Goal: Information Seeking & Learning: Learn about a topic

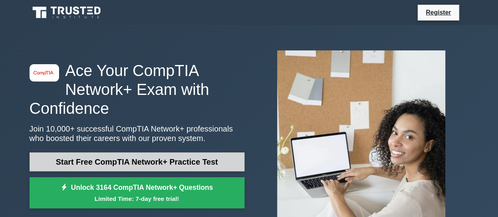
click at [123, 161] on link "Start Free CompTIA Network+ Practice Test" at bounding box center [137, 161] width 215 height 19
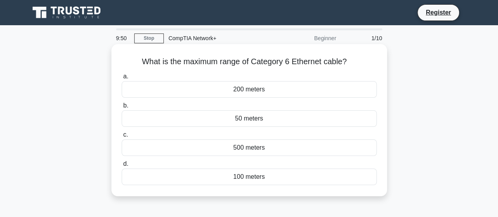
scroll to position [65, 0]
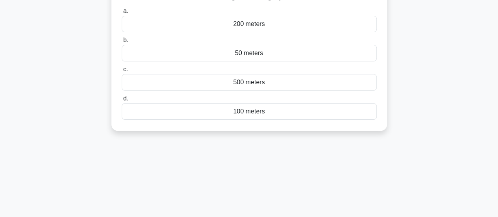
click at [236, 115] on div "100 meters" at bounding box center [249, 111] width 255 height 17
click at [122, 101] on input "d. 100 meters" at bounding box center [122, 98] width 0 height 5
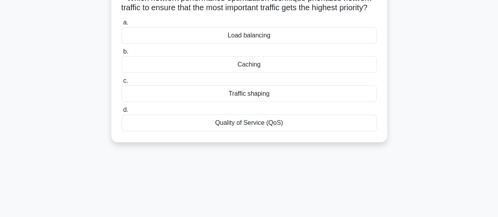
scroll to position [0, 0]
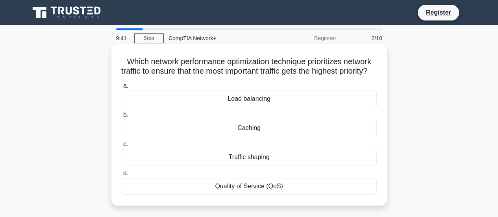
click at [269, 107] on div "Load balancing" at bounding box center [249, 99] width 255 height 17
click at [122, 89] on input "a. Load balancing" at bounding box center [122, 86] width 0 height 5
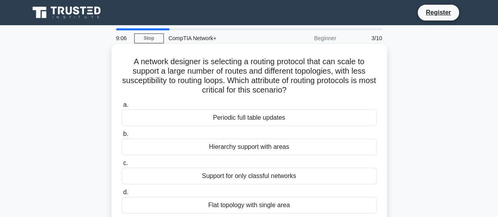
click at [265, 121] on div "Periodic full table updates" at bounding box center [249, 118] width 255 height 17
click at [122, 108] on input "a. Periodic full table updates" at bounding box center [122, 104] width 0 height 5
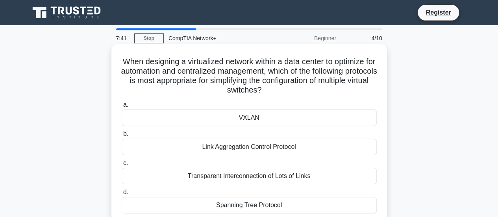
click at [237, 146] on div "Link Aggregation Control Protocol" at bounding box center [249, 147] width 255 height 17
click at [122, 137] on input "b. Link Aggregation Control Protocol" at bounding box center [122, 134] width 0 height 5
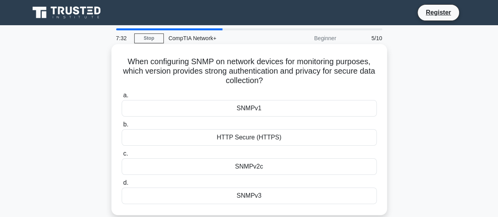
click at [260, 192] on div "SNMPv3" at bounding box center [249, 196] width 255 height 17
click at [122, 186] on input "d. SNMPv3" at bounding box center [122, 182] width 0 height 5
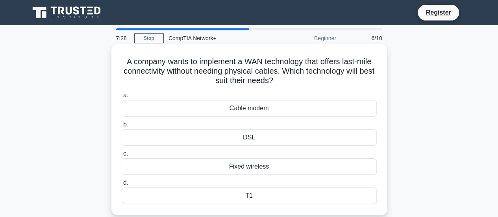
click at [251, 196] on div "T1" at bounding box center [249, 196] width 255 height 17
click at [122, 186] on input "d. T1" at bounding box center [122, 182] width 0 height 5
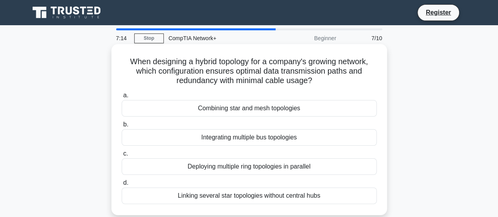
click at [231, 112] on div "Combining star and mesh topologies" at bounding box center [249, 108] width 255 height 17
click at [122, 98] on input "a. Combining star and mesh topologies" at bounding box center [122, 95] width 0 height 5
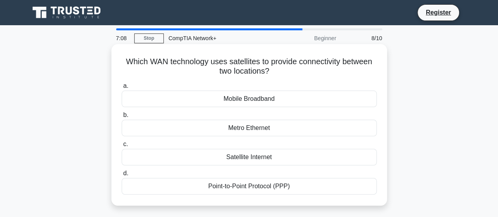
click at [253, 187] on div "Point-to-Point Protocol (PPP)" at bounding box center [249, 186] width 255 height 17
click at [122, 176] on input "d. Point-to-Point Protocol (PPP)" at bounding box center [122, 173] width 0 height 5
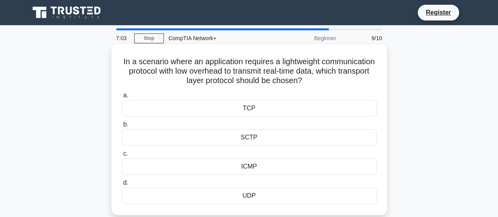
click at [257, 195] on div "UDP" at bounding box center [249, 196] width 255 height 17
click at [122, 186] on input "d. UDP" at bounding box center [122, 182] width 0 height 5
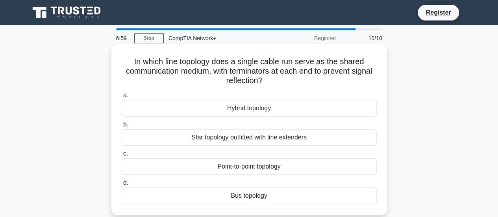
click at [258, 196] on div "Bus topology" at bounding box center [249, 196] width 255 height 17
click at [122, 186] on input "d. Bus topology" at bounding box center [122, 182] width 0 height 5
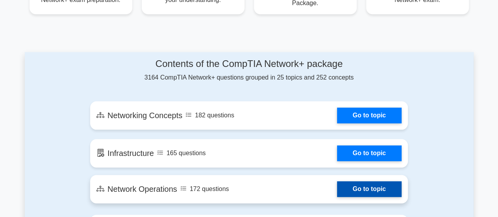
scroll to position [525, 0]
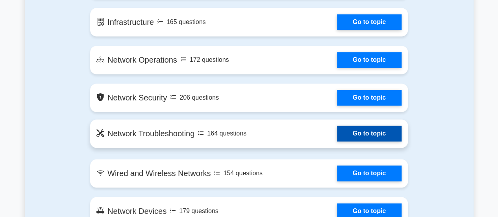
click at [358, 139] on link "Go to topic" at bounding box center [369, 134] width 65 height 16
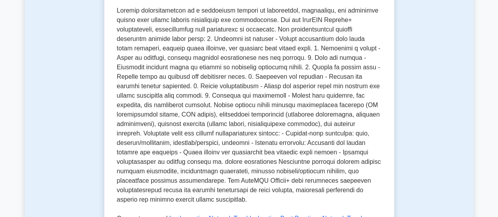
scroll to position [328, 0]
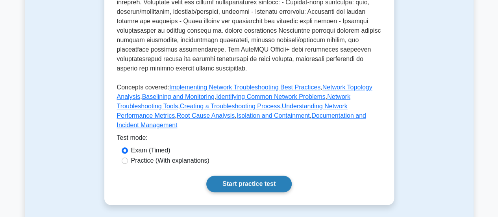
click at [245, 177] on link "Start practice test" at bounding box center [248, 184] width 85 height 17
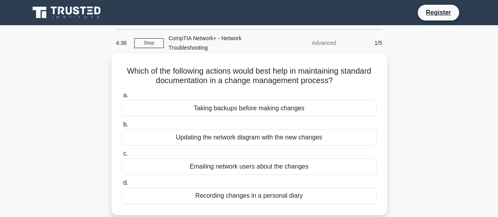
click at [243, 137] on div "Updating the network diagram with the new changes" at bounding box center [249, 137] width 255 height 17
click at [122, 127] on input "b. Updating the network diagram with the new changes" at bounding box center [122, 124] width 0 height 5
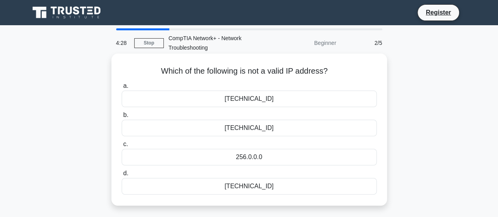
click at [262, 127] on div "[TECHNICAL_ID]" at bounding box center [249, 128] width 255 height 17
click at [122, 118] on input "b. [TECHNICAL_ID]" at bounding box center [122, 115] width 0 height 5
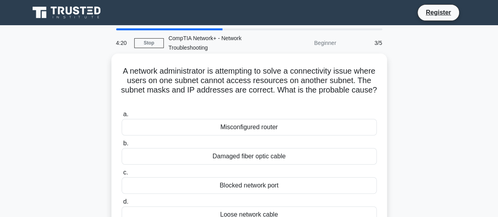
scroll to position [65, 0]
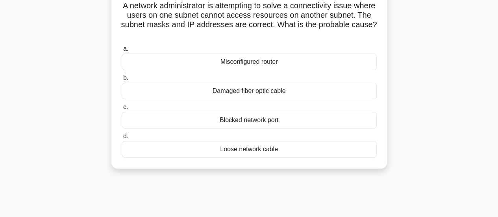
click at [240, 65] on div "Misconfigured router" at bounding box center [249, 62] width 255 height 17
click at [122, 52] on input "a. Misconfigured router" at bounding box center [122, 48] width 0 height 5
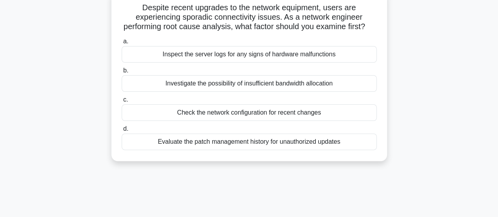
scroll to position [0, 0]
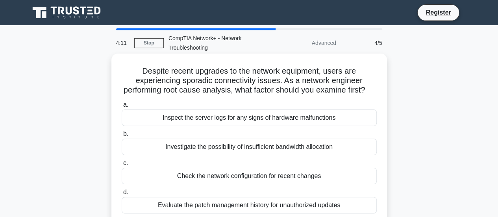
click at [242, 155] on div "Investigate the possibility of insufficient bandwidth allocation" at bounding box center [249, 147] width 255 height 17
click at [122, 137] on input "b. Investigate the possibility of insufficient bandwidth allocation" at bounding box center [122, 134] width 0 height 5
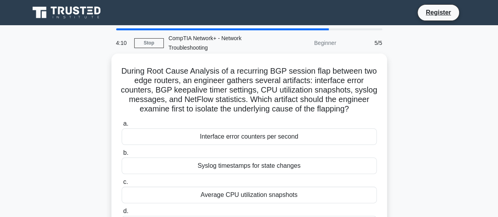
click at [249, 174] on div "Syslog timestamps for state changes" at bounding box center [249, 166] width 255 height 17
click at [122, 156] on input "b. Syslog timestamps for state changes" at bounding box center [122, 152] width 0 height 5
